Goal: Connect with others: Connect with others

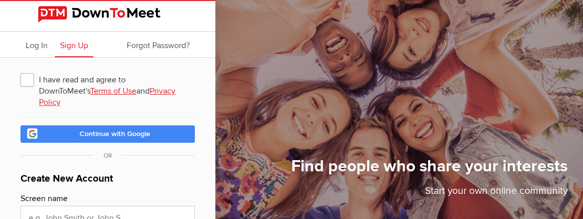
scroll to position [61, 0]
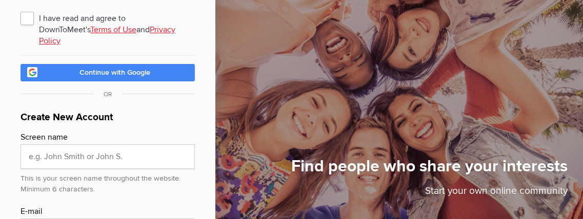
type input "google_vignette"
click at [29, 22] on span "I have read and agree to DownToMeet's Terms of Use and Privacy Policy" at bounding box center [107, 18] width 174 height 18
click at [20, 9] on input "I have read and agree to DownToMeet's Terms of Use and Privacy Policy" at bounding box center [20, 8] width 1 height 1
checkbox input "true"
click at [102, 68] on span "Continue with Google" at bounding box center [114, 72] width 71 height 9
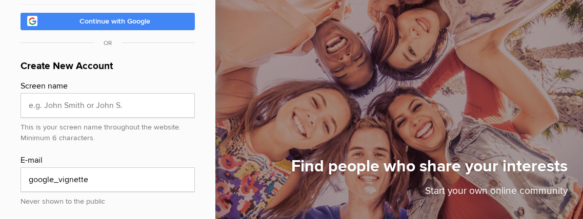
scroll to position [123, 0]
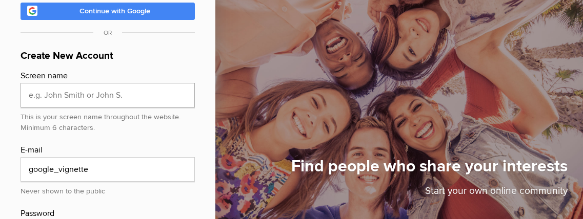
click at [69, 91] on input "text" at bounding box center [107, 95] width 174 height 25
type input "sexychristina"
click at [34, 166] on input "google_vignette" at bounding box center [107, 169] width 174 height 25
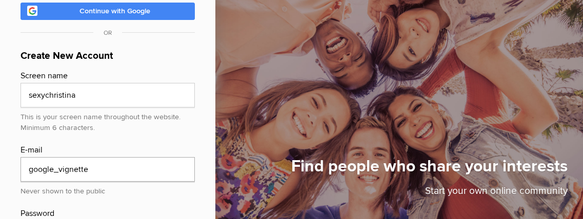
paste input "I’m straightforward, loyal, honest and supportive. I’m here on this site becaus…"
type input "I’m straightforward, loyal, honest and supportive. I’m here on this site becaus…"
click at [34, 166] on input "I’m straightforward, loyal, honest and supportive. I’m here on this site becaus…" at bounding box center [107, 169] width 174 height 25
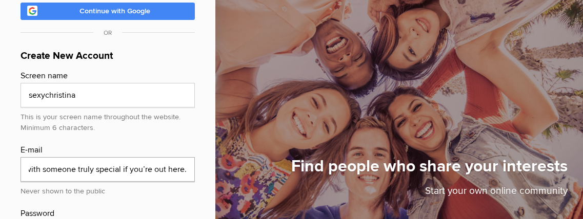
click at [34, 166] on input "I’m straightforward, loyal, honest and supportive. I’m here on this site becaus…" at bounding box center [107, 169] width 174 height 25
paste input "kirkc8063@gmail.com"
type input "kirkc8063@gmail.com"
click at [3, 172] on div "I have read and agree to DownToMeet's Terms of Use and Privacy Policy Continue …" at bounding box center [107, 118] width 215 height 367
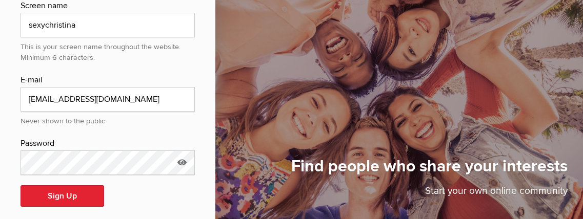
scroll to position [194, 0]
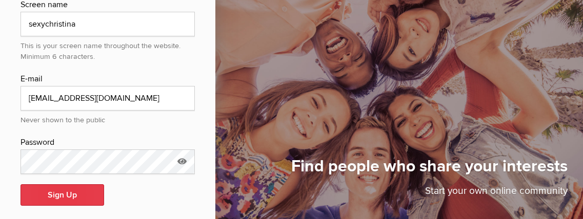
click at [53, 189] on button "Sign Up" at bounding box center [62, 195] width 84 height 22
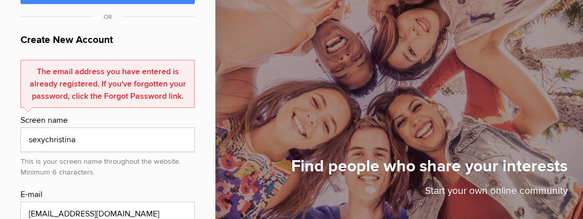
scroll to position [132, 0]
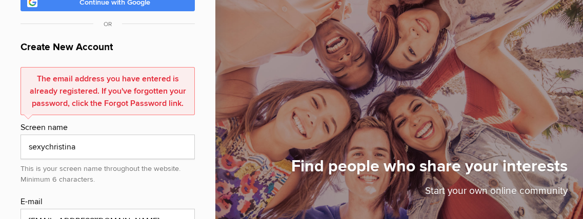
click at [102, 80] on div "The email address you have entered is already registered. If you've forgotten y…" at bounding box center [107, 91] width 174 height 48
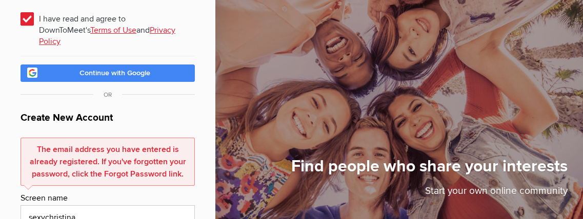
scroll to position [61, 0]
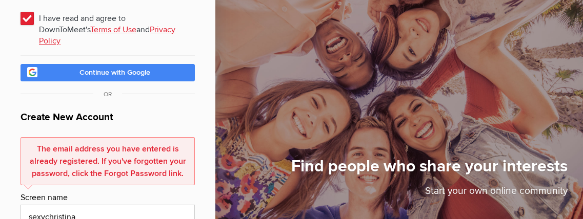
click at [102, 68] on span "Continue with Google" at bounding box center [114, 72] width 71 height 9
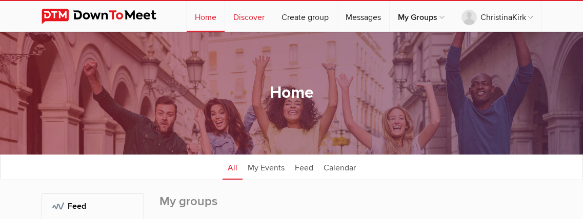
click at [237, 19] on link "Discover" at bounding box center [249, 16] width 48 height 31
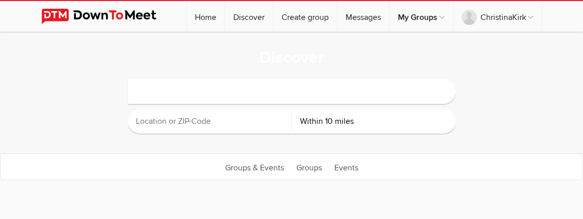
select select "null"
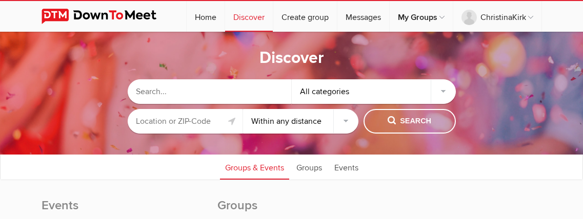
click at [196, 92] on input "text" at bounding box center [210, 91] width 164 height 25
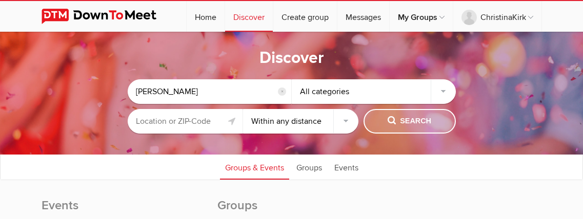
type input "james"
click at [404, 128] on button "Search" at bounding box center [409, 121] width 92 height 25
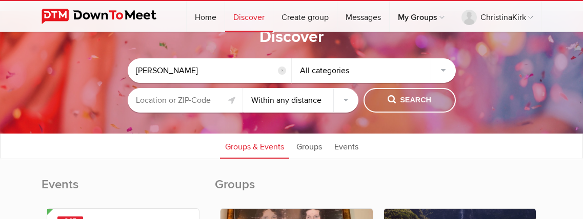
scroll to position [20, 0]
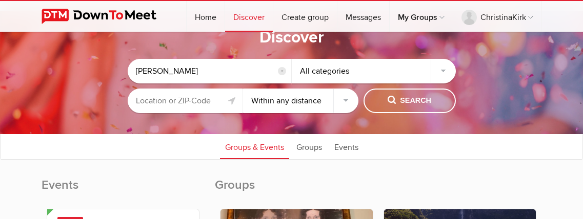
click at [327, 70] on div "All categories" at bounding box center [374, 71] width 164 height 25
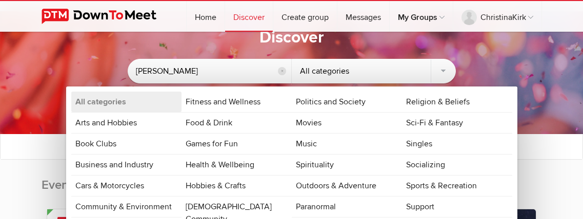
click at [327, 70] on div "All categories" at bounding box center [374, 71] width 164 height 25
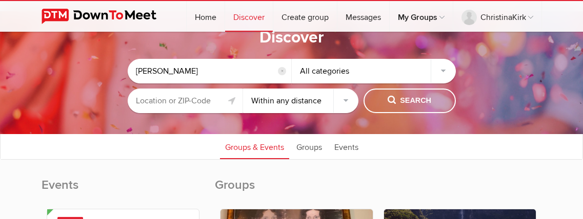
click at [497, 67] on sp-group-common-search-cat-loc "james reset All categories Within 10 miles Within 25 miles Within 50 miles With…" at bounding box center [291, 84] width 480 height 70
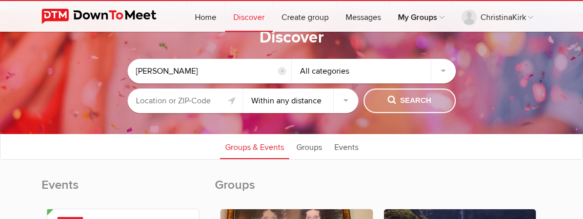
click at [416, 95] on span "Search" at bounding box center [409, 100] width 44 height 11
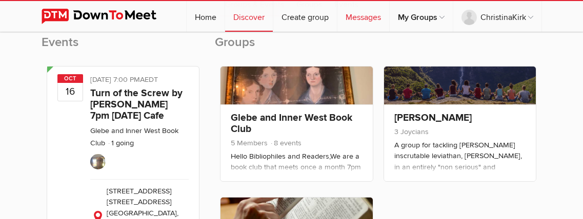
scroll to position [164, 0]
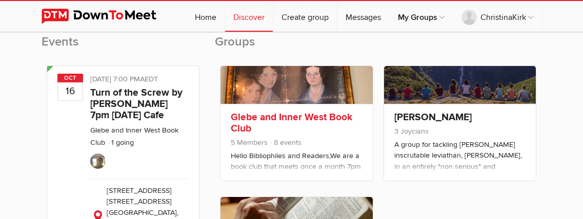
click at [288, 78] on link at bounding box center [296, 85] width 152 height 38
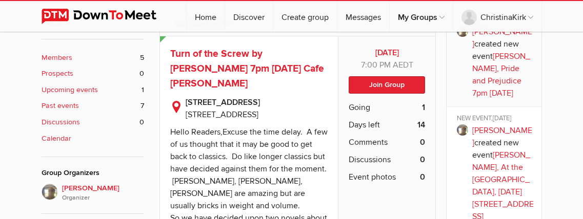
scroll to position [451, 0]
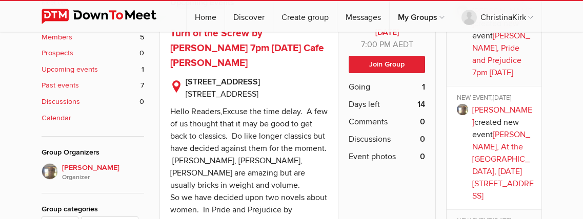
click at [460, 104] on img at bounding box center [462, 109] width 11 height 11
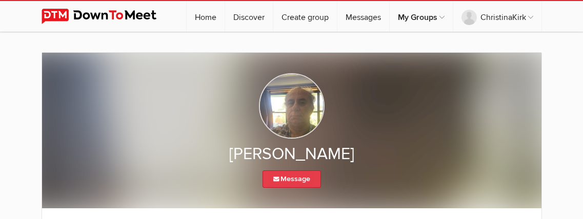
click at [284, 184] on link "Message" at bounding box center [291, 179] width 58 height 17
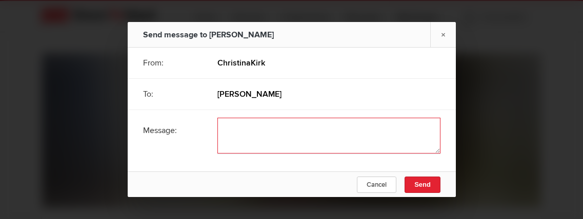
click at [238, 130] on textarea at bounding box center [328, 136] width 223 height 36
paste textarea "I’m [PERSON_NAME] it’s nice meeting you I’m single looking for someone serious …"
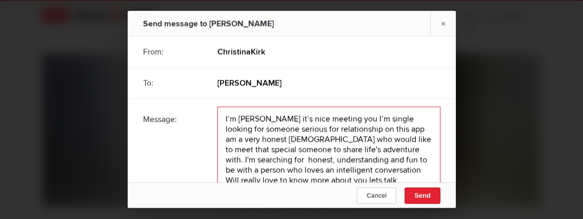
scroll to position [1, 0]
type textarea "I’m [PERSON_NAME] it’s nice meeting you I’m single looking for someone serious …"
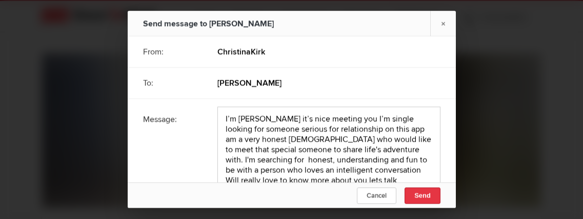
click at [417, 196] on span "Send" at bounding box center [422, 196] width 16 height 8
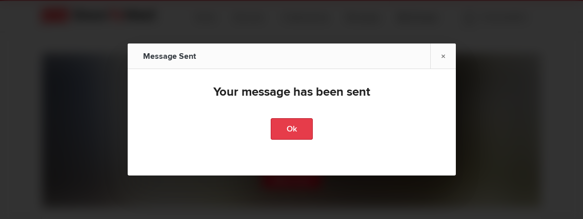
click at [291, 133] on link "Ok" at bounding box center [292, 129] width 42 height 22
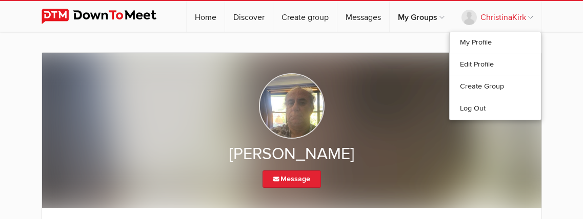
click at [474, 18] on link "ChristinaKirk" at bounding box center [497, 16] width 88 height 31
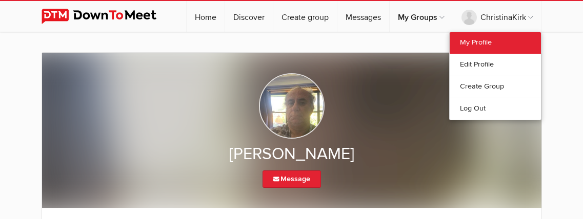
click at [470, 42] on link "My Profile" at bounding box center [494, 43] width 91 height 22
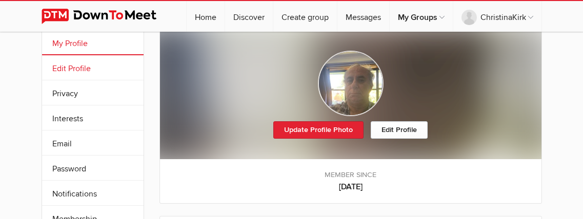
scroll to position [20, 0]
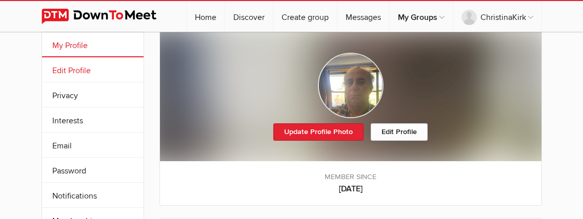
click at [61, 72] on link "Edit Profile" at bounding box center [92, 69] width 101 height 25
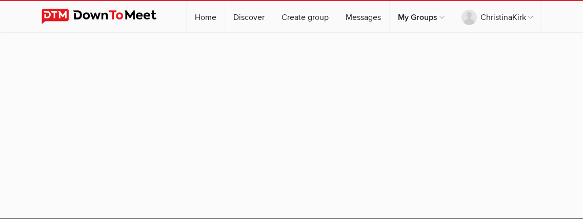
select select
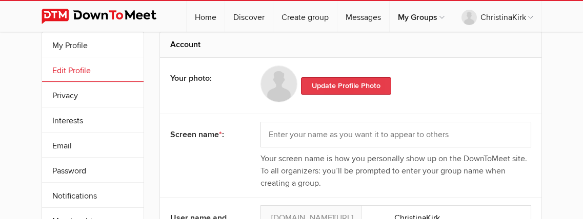
click at [325, 90] on link "Update Profile Photo" at bounding box center [346, 85] width 90 height 17
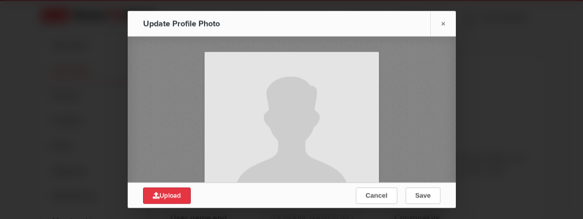
click at [170, 198] on span "Upload" at bounding box center [167, 196] width 28 height 8
click at [280, 127] on img at bounding box center [291, 139] width 174 height 174
click at [287, 121] on img at bounding box center [291, 139] width 174 height 174
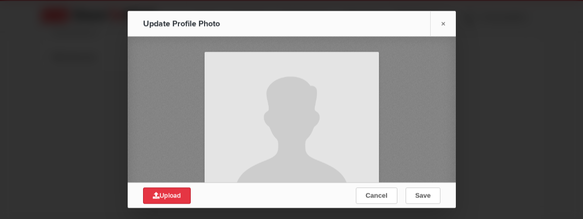
click at [159, 196] on span "Upload" at bounding box center [167, 196] width 28 height 8
type input "C:\fakepath\343305196_632157568240687_3959385991921594201_n.jpeg"
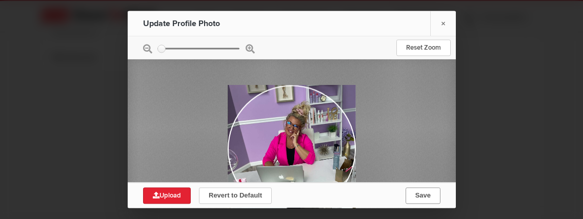
click at [416, 196] on span "Save" at bounding box center [422, 196] width 15 height 8
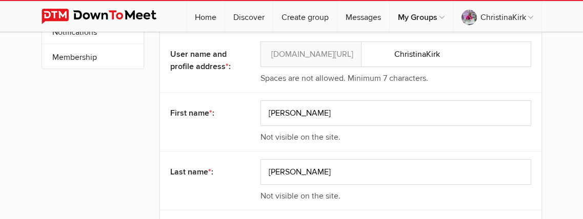
click at [227, 179] on div "Last name * :" at bounding box center [206, 172] width 72 height 26
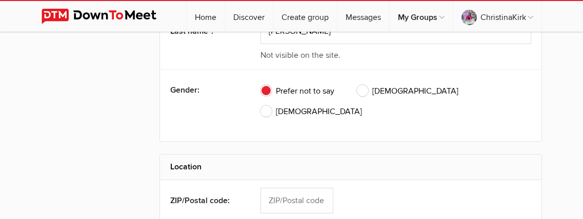
scroll to position [328, 0]
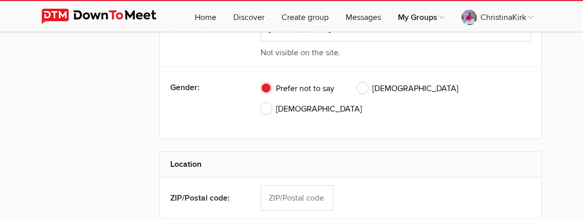
click at [419, 80] on div "Prefer not to say Male Female" at bounding box center [395, 103] width 271 height 56
click at [362, 103] on span "Female" at bounding box center [310, 109] width 101 height 12
click at [260, 102] on input "Female" at bounding box center [260, 102] width 1 height 1
radio input "true"
click at [241, 104] on div "Gender: Prefer not to say Male Female" at bounding box center [350, 103] width 381 height 72
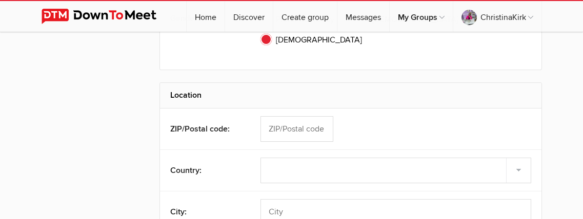
scroll to position [410, 0]
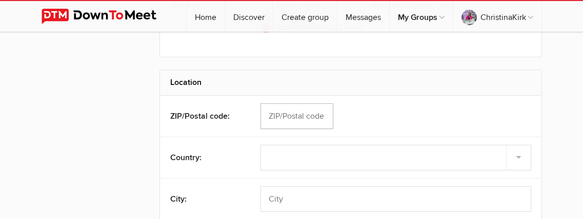
click at [314, 104] on input "text" at bounding box center [296, 117] width 73 height 26
paste input "56972"
type input "56972"
click at [314, 145] on select "Select country United States –––––––––– Afghanistan Albania Algeria American Sa…" at bounding box center [395, 158] width 271 height 26
select select "United States"
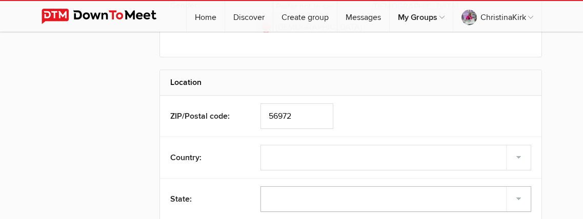
click at [285, 187] on select "Alabama Alaska American Samoa Arizona Arkansas Armed Forces Americas Armed Forc…" at bounding box center [395, 200] width 271 height 26
select select "WA"
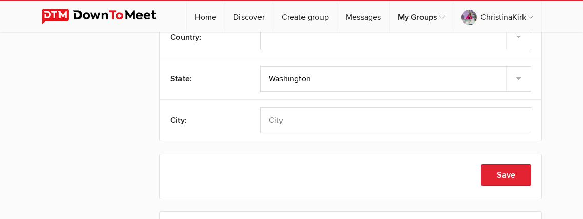
scroll to position [533, 0]
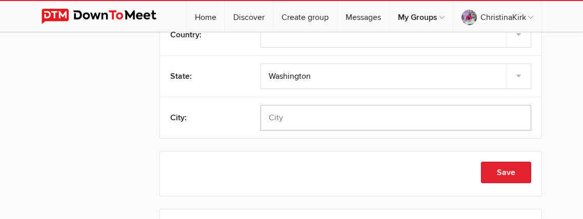
click at [288, 105] on input "text" at bounding box center [395, 118] width 271 height 26
paste input "Washington"
type input "Washington"
click at [502, 162] on button "Save" at bounding box center [506, 173] width 50 height 22
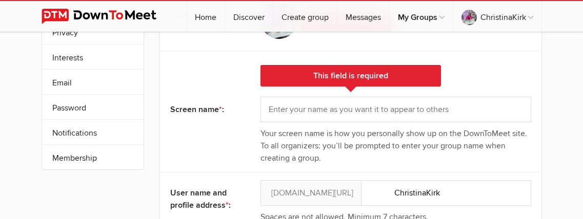
scroll to position [82, 0]
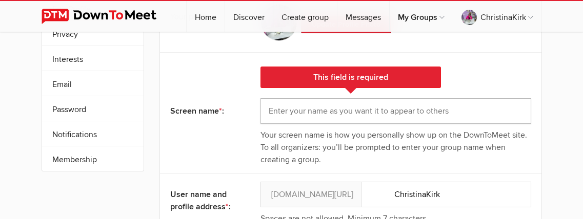
click at [303, 107] on input "text" at bounding box center [395, 111] width 271 height 26
type input "sexychristina"
click at [240, 135] on div "This field is required Screen name * : sexychristina Your screen name is how yo…" at bounding box center [350, 112] width 381 height 121
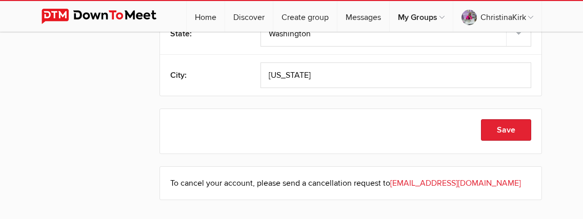
scroll to position [615, 0]
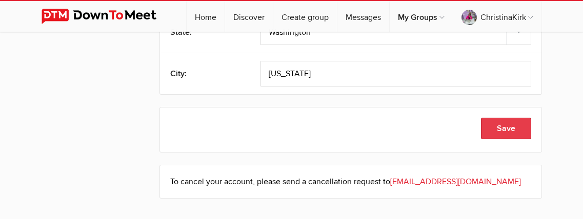
click at [510, 118] on button "Save" at bounding box center [506, 129] width 50 height 22
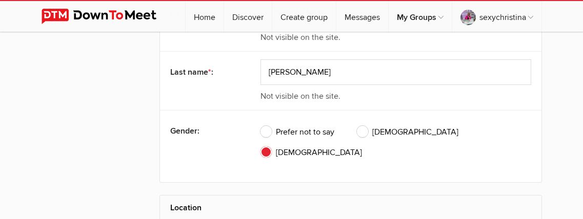
scroll to position [0, 0]
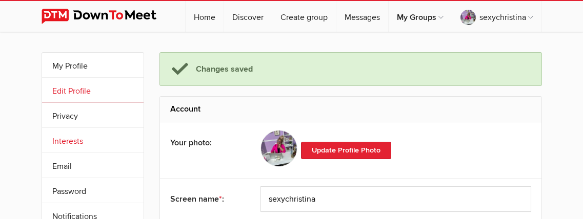
scroll to position [565, 0]
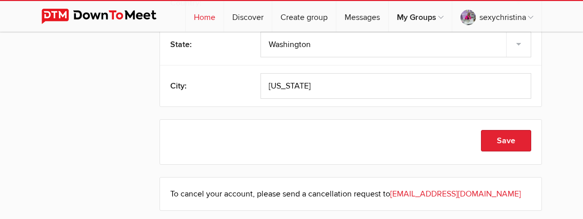
click at [199, 17] on link "Home" at bounding box center [205, 16] width 38 height 31
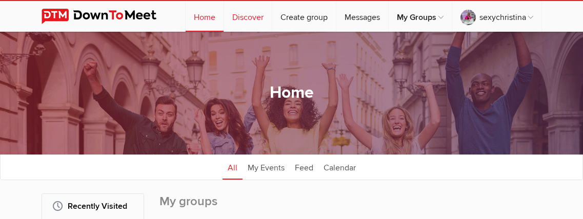
click at [242, 15] on link "Discover" at bounding box center [248, 16] width 48 height 31
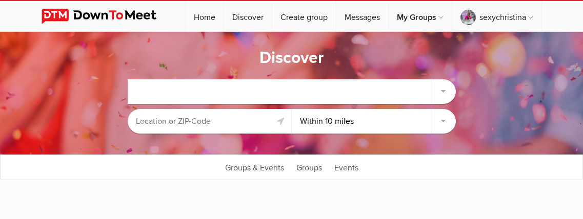
select select "null"
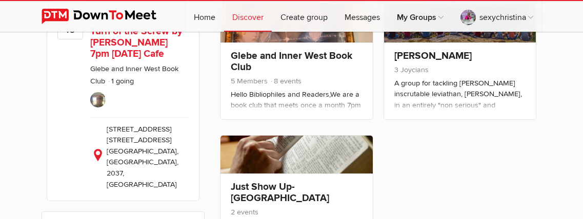
click at [95, 105] on img at bounding box center [97, 99] width 15 height 15
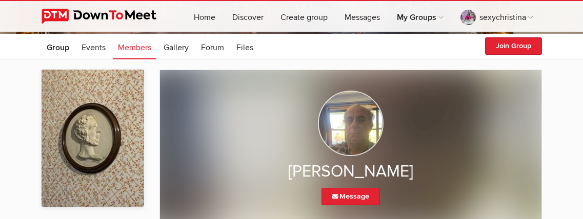
scroll to position [147, 0]
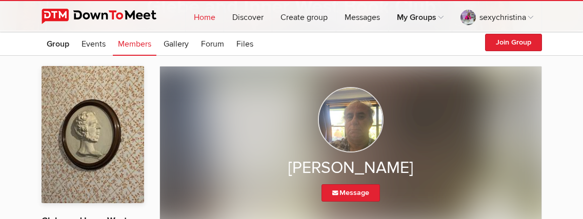
click at [200, 18] on link "Home" at bounding box center [205, 16] width 38 height 31
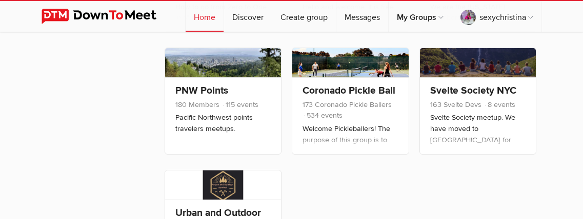
scroll to position [533, 0]
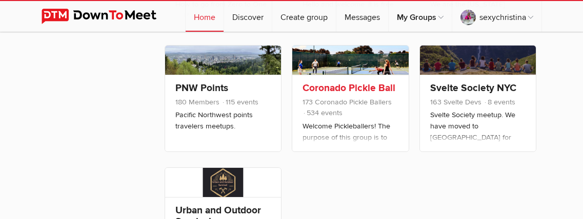
click at [340, 57] on link at bounding box center [350, 60] width 116 height 29
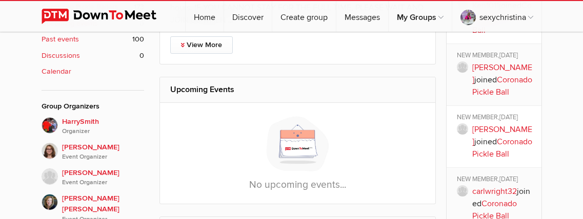
scroll to position [328, 0]
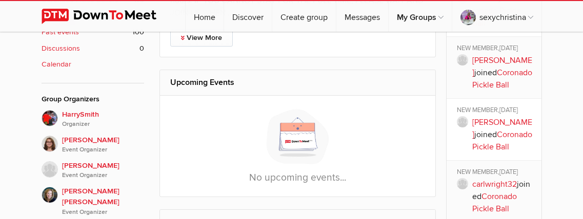
click at [461, 66] on img at bounding box center [462, 59] width 11 height 11
click at [464, 128] on img at bounding box center [462, 121] width 11 height 11
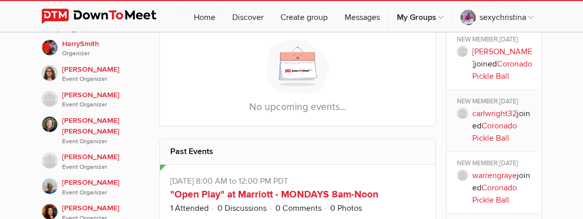
scroll to position [410, 0]
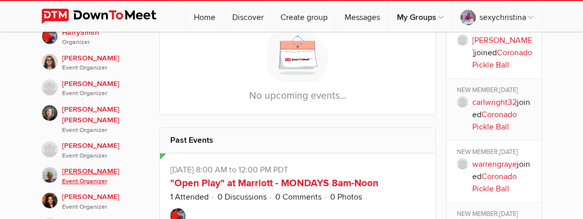
click at [56, 171] on img at bounding box center [50, 175] width 16 height 16
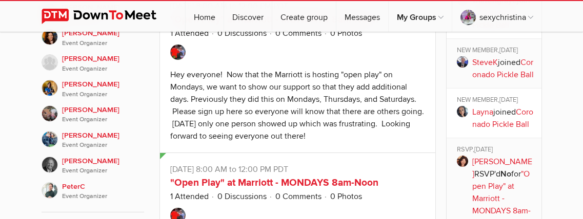
scroll to position [594, 0]
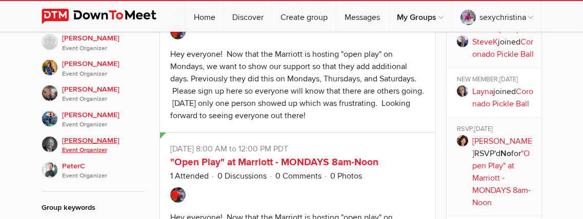
click at [55, 142] on img at bounding box center [50, 144] width 16 height 16
click at [51, 173] on img at bounding box center [50, 170] width 16 height 16
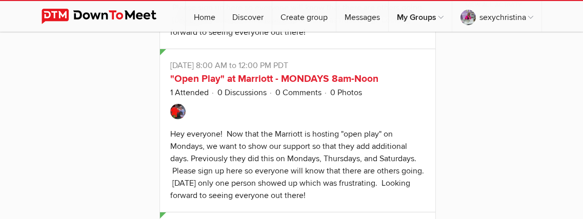
scroll to position [1025, 0]
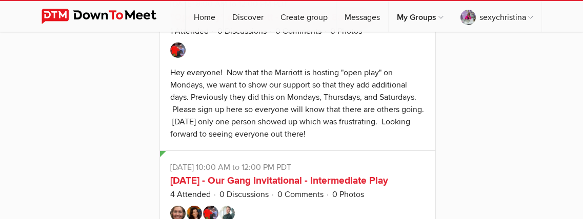
click at [178, 52] on img at bounding box center [177, 50] width 15 height 15
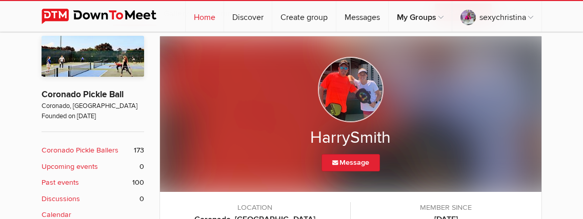
scroll to position [198, 0]
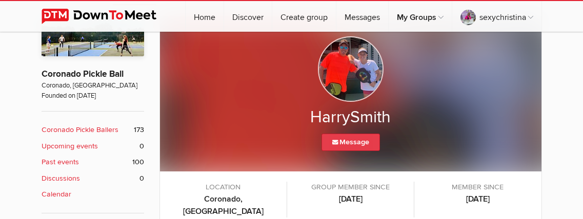
click at [338, 145] on link "Message" at bounding box center [350, 142] width 58 height 17
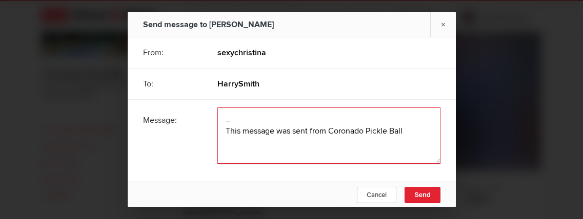
click at [278, 127] on textarea at bounding box center [328, 136] width 223 height 56
paste textarea "I’m Christina it’s nice meeting you I’m single looking for someone serious for …"
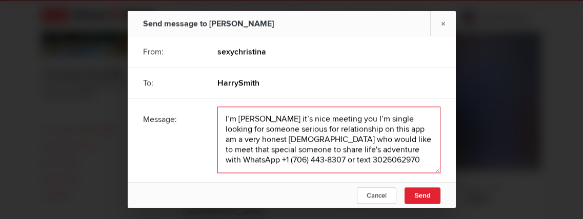
scroll to position [1, 0]
type textarea "I’m Christina it’s nice meeting you I’m single looking for someone serious for …"
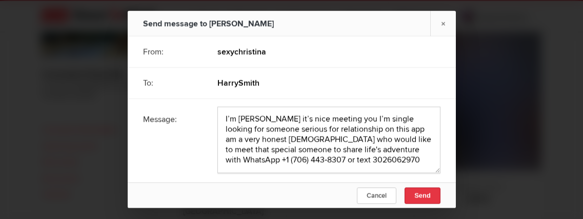
click at [418, 191] on button "Send" at bounding box center [422, 196] width 36 height 16
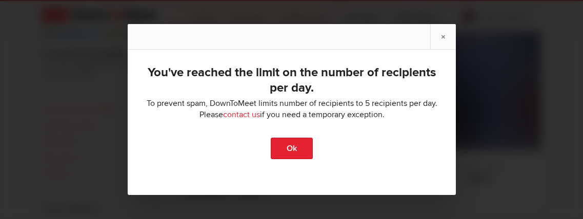
scroll to position [239, 0]
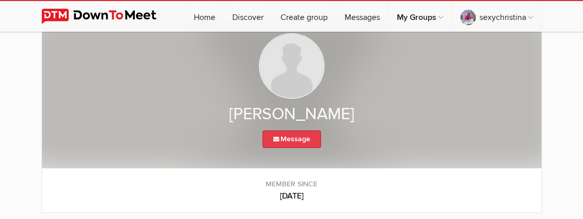
scroll to position [41, 0]
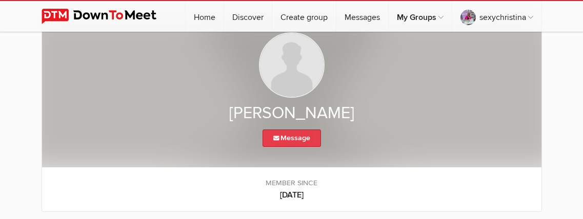
click at [280, 138] on link "Message" at bounding box center [291, 138] width 58 height 17
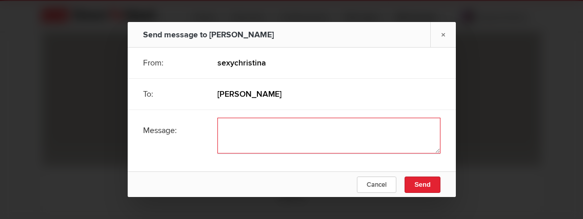
click at [247, 134] on textarea at bounding box center [328, 136] width 223 height 36
paste textarea "I’m [PERSON_NAME] it’s nice meeting you I’m single looking for someone serious …"
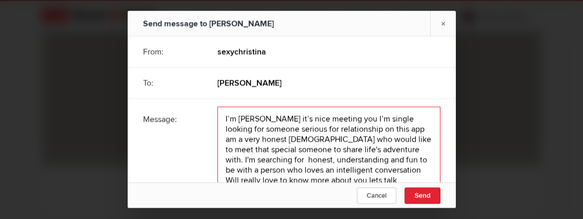
scroll to position [1, 0]
type textarea "I’m [PERSON_NAME] it’s nice meeting you I’m single looking for someone serious …"
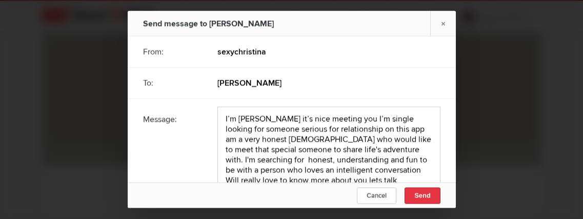
click at [416, 199] on span "Send" at bounding box center [422, 196] width 16 height 8
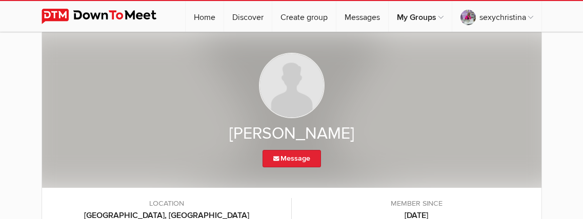
scroll to position [41, 0]
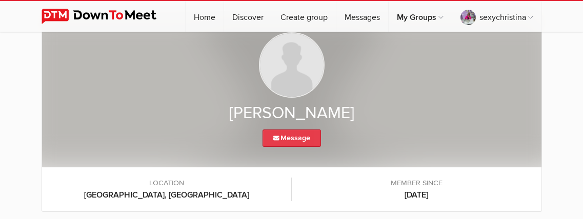
click at [278, 138] on icon at bounding box center [276, 138] width 7 height 6
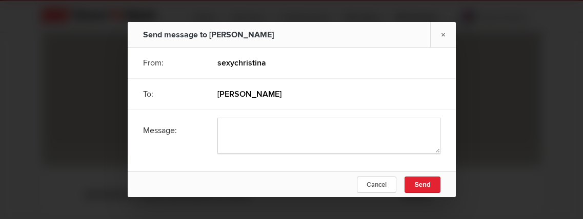
click at [279, 90] on div "[PERSON_NAME]" at bounding box center [328, 94] width 223 height 26
click at [279, 122] on textarea at bounding box center [328, 136] width 223 height 36
paste textarea "I’m [PERSON_NAME] it’s nice meeting you I’m single looking for someone serious …"
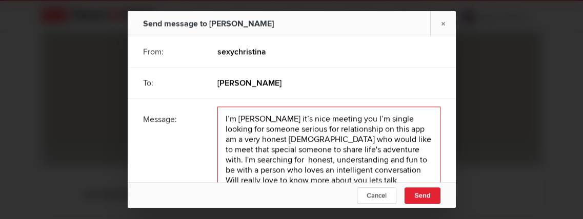
scroll to position [1, 0]
type textarea "I’m [PERSON_NAME] it’s nice meeting you I’m single looking for someone serious …"
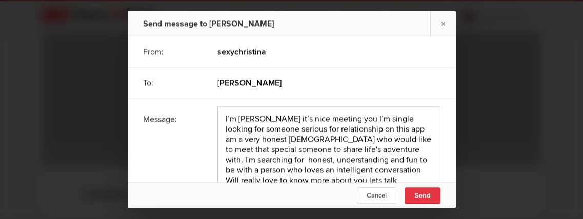
click at [420, 192] on span "Send" at bounding box center [422, 196] width 16 height 8
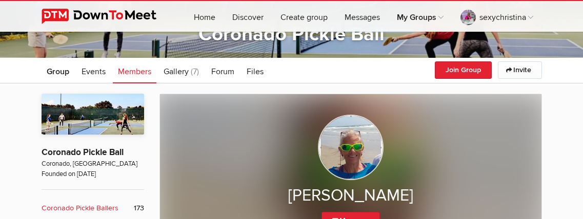
scroll to position [164, 0]
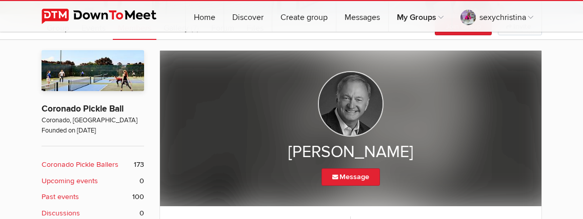
scroll to position [164, 0]
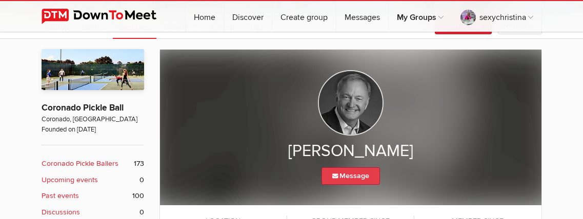
click at [340, 176] on link "Message" at bounding box center [350, 176] width 58 height 17
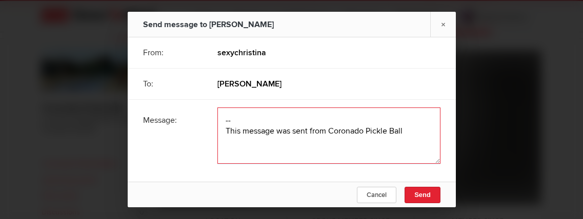
click at [259, 136] on textarea at bounding box center [328, 136] width 223 height 56
paste textarea "I’m Christina it’s nice meeting you I’m single looking for someone serious for …"
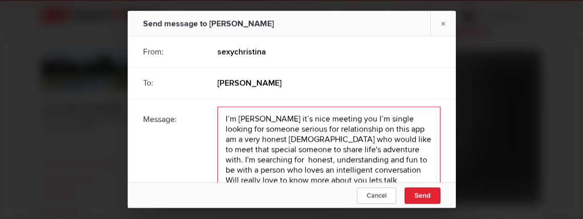
scroll to position [1, 0]
click at [351, 154] on textarea at bounding box center [328, 155] width 223 height 97
drag, startPoint x: 327, startPoint y: 161, endPoint x: 332, endPoint y: 218, distance: 57.1
click at [332, 218] on div "Send message to Dave Karlman × From: sexychristina To: Dave Karlman Message: Ca…" at bounding box center [291, 109] width 583 height 219
drag, startPoint x: 340, startPoint y: 170, endPoint x: 342, endPoint y: 221, distance: 51.3
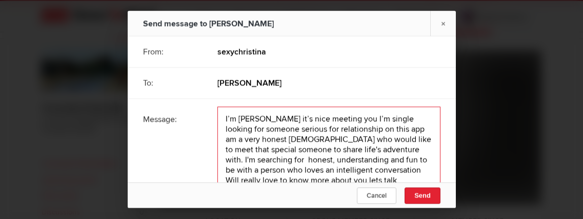
click at [332, 162] on textarea at bounding box center [328, 155] width 223 height 97
drag, startPoint x: 341, startPoint y: 152, endPoint x: 348, endPoint y: 238, distance: 86.4
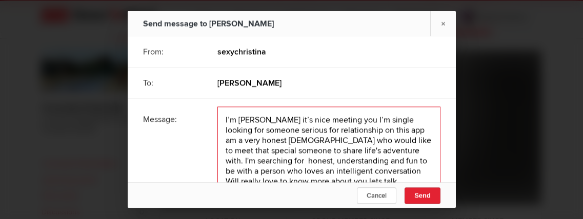
click at [257, 134] on textarea at bounding box center [328, 155] width 223 height 97
drag, startPoint x: 362, startPoint y: 150, endPoint x: 359, endPoint y: 199, distance: 49.3
click at [359, 199] on form "From: sexychristina To: Dave Karlman Message: Cancel Send" at bounding box center [292, 129] width 328 height 186
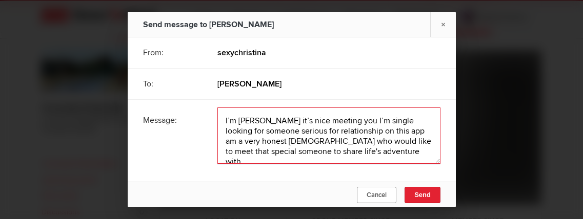
paste textarea "WhatsApp +1 (706) 443‑8307 or text 3026062970"
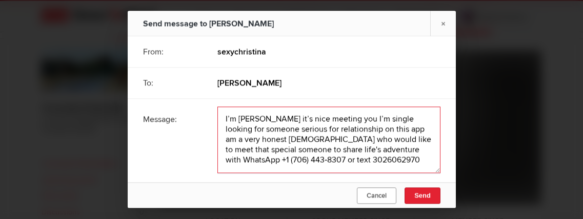
scroll to position [1, 0]
click at [277, 141] on textarea at bounding box center [328, 140] width 223 height 67
type textarea "I’m Christina it’s nice meeting you I’m single looking for someone serious for …"
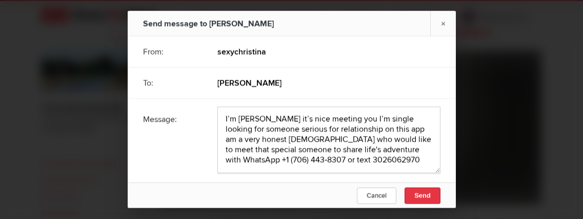
click at [414, 197] on span "Send" at bounding box center [422, 196] width 16 height 8
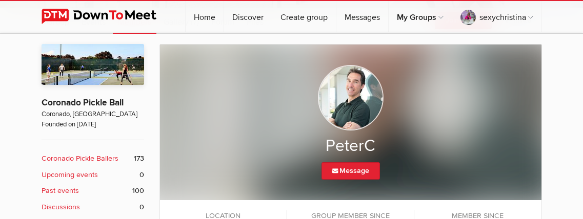
scroll to position [184, 0]
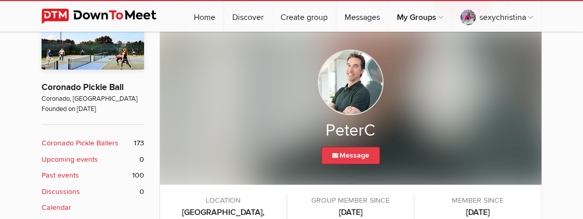
click at [340, 153] on link "Message" at bounding box center [350, 155] width 58 height 17
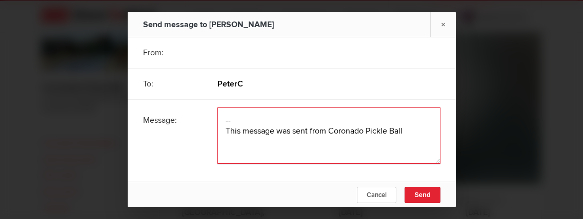
click at [279, 117] on textarea at bounding box center [328, 136] width 223 height 56
paste textarea "I’m [PERSON_NAME] it’s nice meeting you I’m single looking for someone serious …"
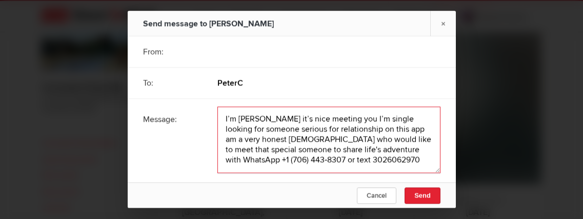
scroll to position [1, 0]
type textarea "I’m [PERSON_NAME] it’s nice meeting you I’m single looking for someone serious …"
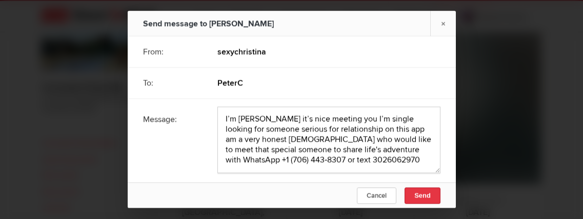
click at [415, 193] on span "Send" at bounding box center [422, 196] width 16 height 8
